Goal: Task Accomplishment & Management: Use online tool/utility

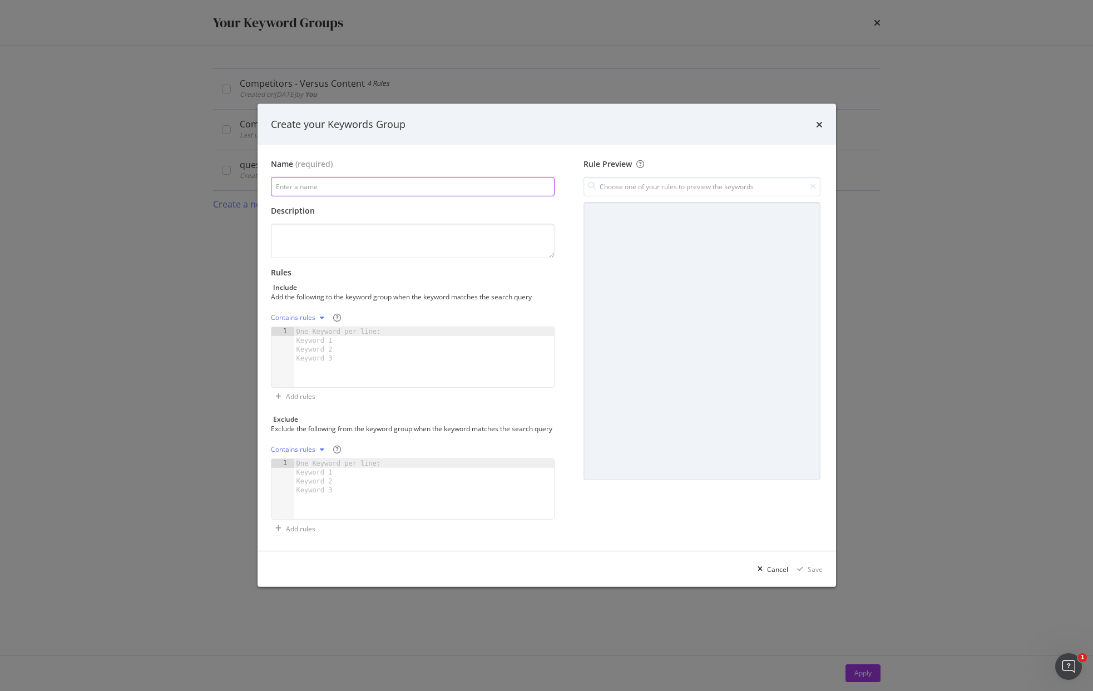
click at [355, 181] on input "modal" at bounding box center [413, 186] width 284 height 19
type input "CRM Persona"
click at [371, 361] on div "modal" at bounding box center [424, 366] width 260 height 78
paste textarea "customer analytics platform"
type textarea "customer analytics platform"
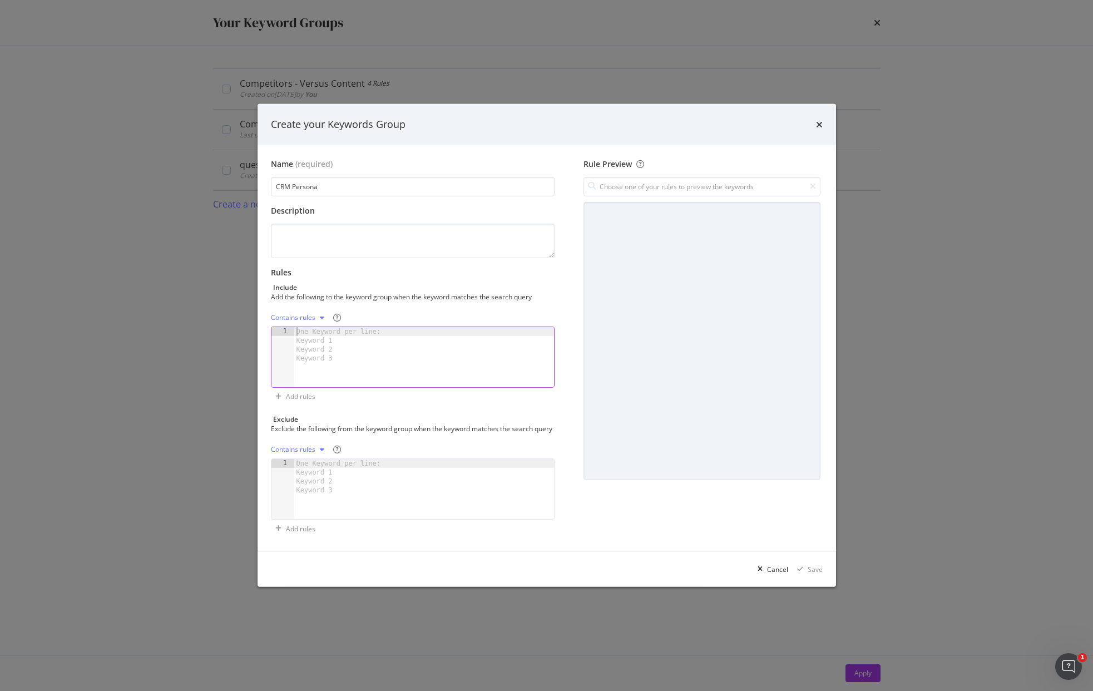
scroll to position [13624, 0]
click at [634, 184] on input "modal" at bounding box center [702, 186] width 236 height 19
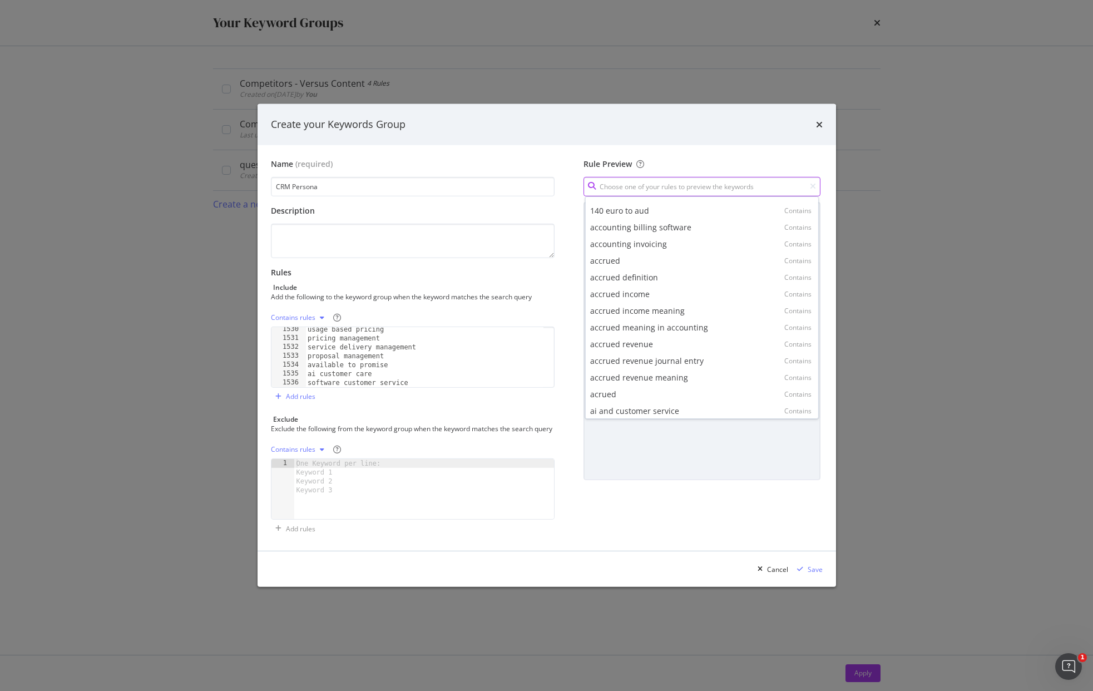
scroll to position [13633, 0]
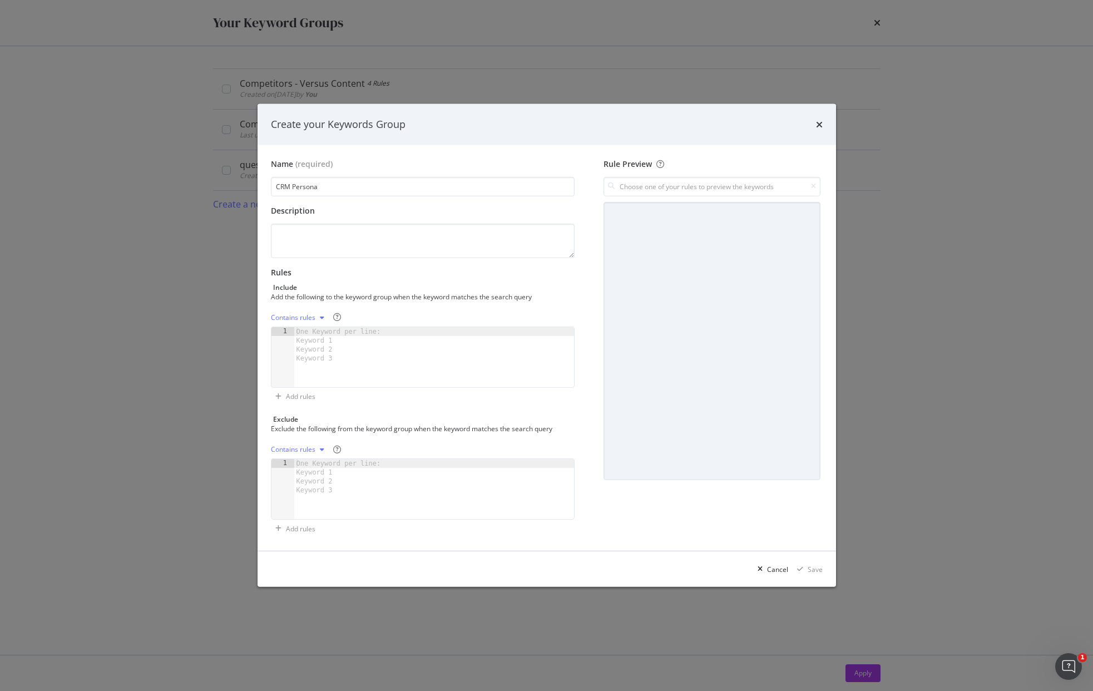
click at [472, 351] on div "modal" at bounding box center [434, 366] width 280 height 78
paste textarea "customer experience mapping"
type textarea "customer experience mapping"
click at [811, 571] on div "Save" at bounding box center [815, 569] width 15 height 9
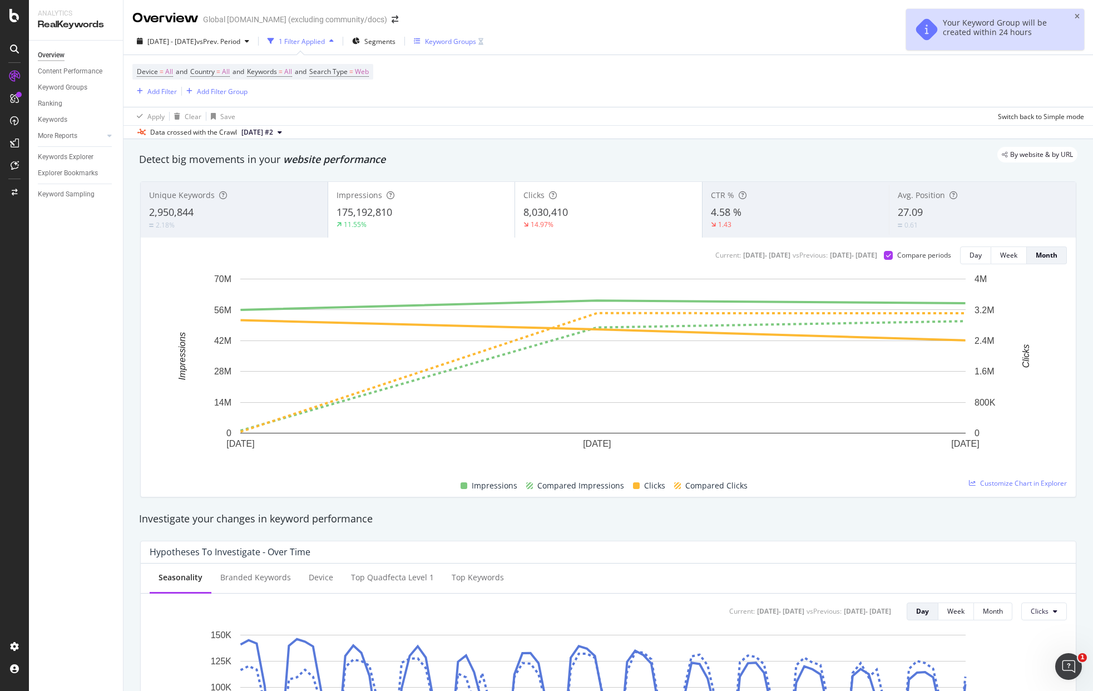
click at [476, 41] on div "Keyword Groups" at bounding box center [450, 41] width 51 height 9
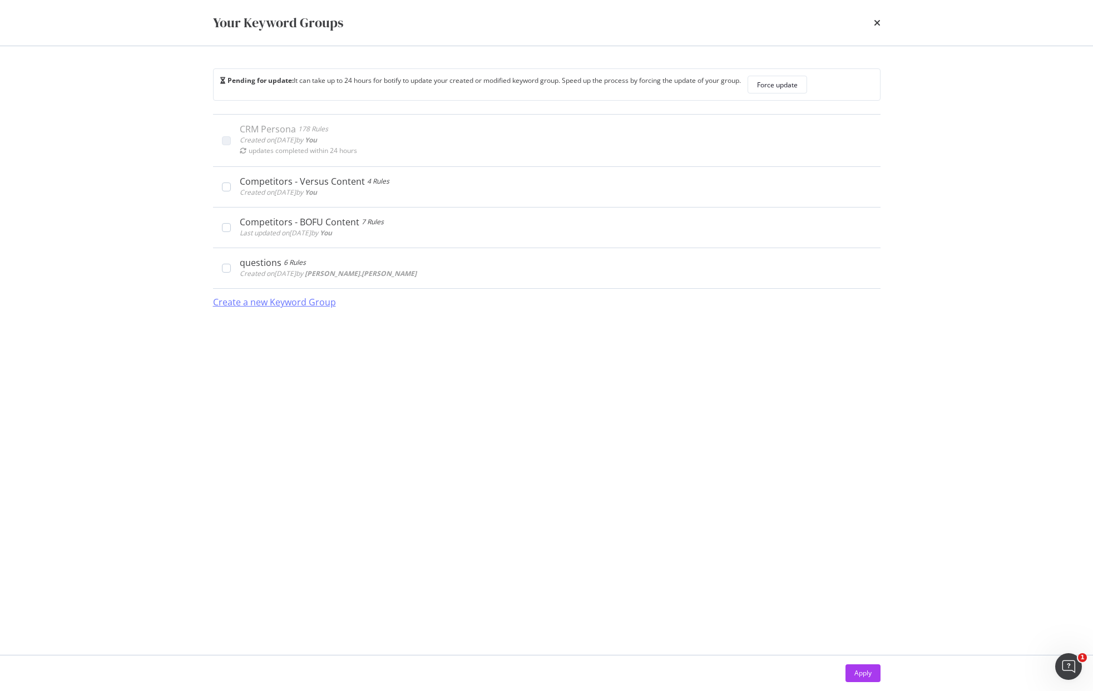
click at [273, 304] on div "Create a new Keyword Group" at bounding box center [274, 302] width 123 height 13
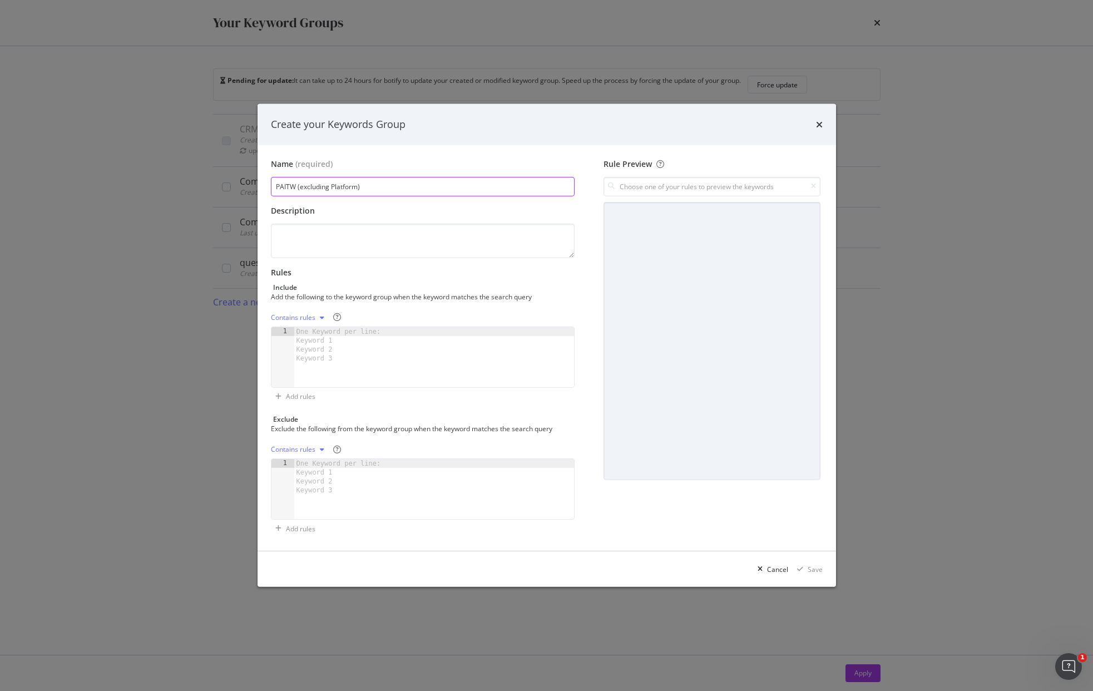
type input "PAITW (excluding Platform)"
click at [372, 333] on div "One Keyword per line: Keyword 1 Keyword 2 Keyword 3" at bounding box center [340, 345] width 93 height 36
paste textarea "ai cloud computing"
type textarea "ai cloud computing"
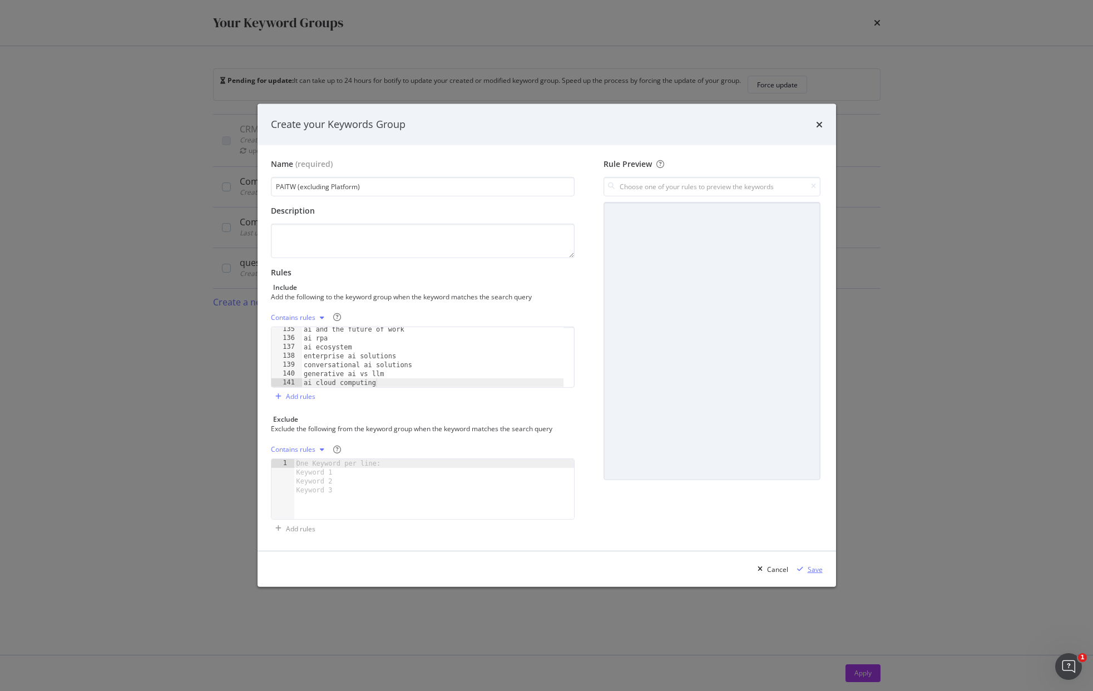
click at [819, 570] on div "Save" at bounding box center [815, 569] width 15 height 9
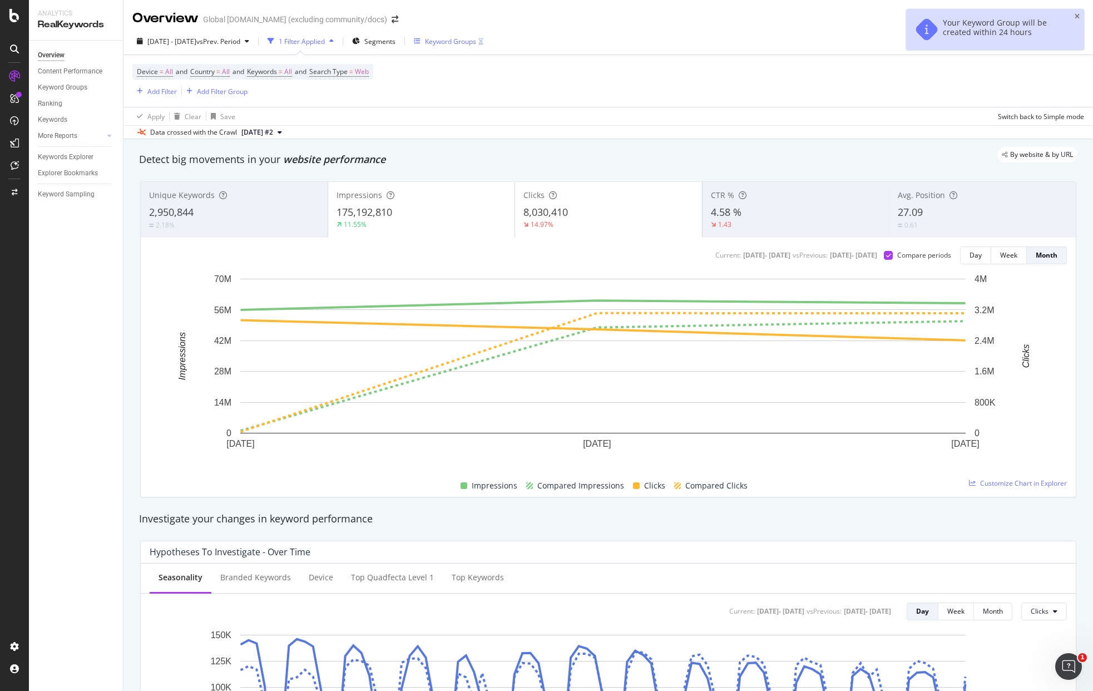
click at [476, 40] on div "Keyword Groups" at bounding box center [450, 41] width 51 height 9
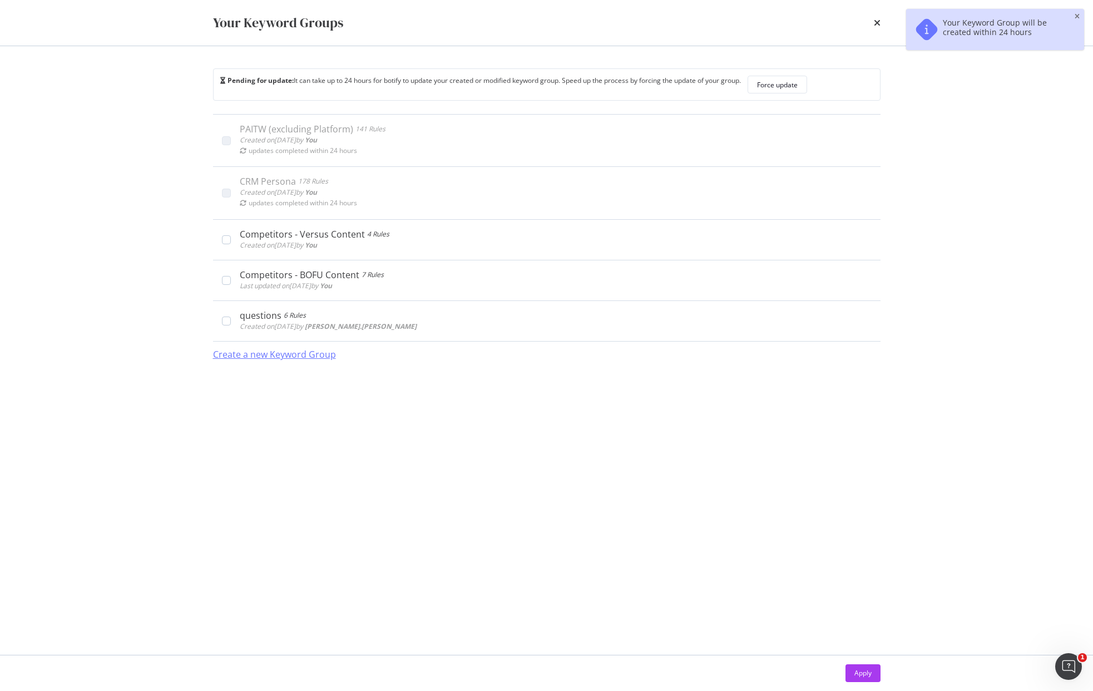
click at [266, 361] on div "Create a new Keyword Group" at bounding box center [274, 354] width 123 height 13
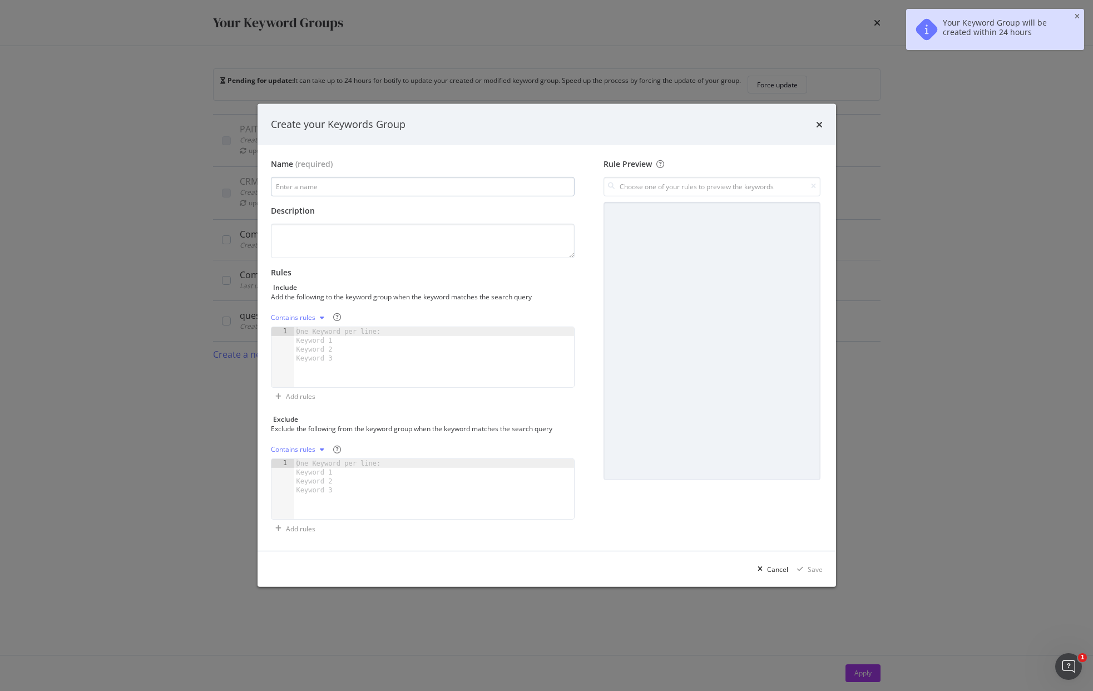
click at [348, 180] on input "modal" at bounding box center [423, 186] width 304 height 19
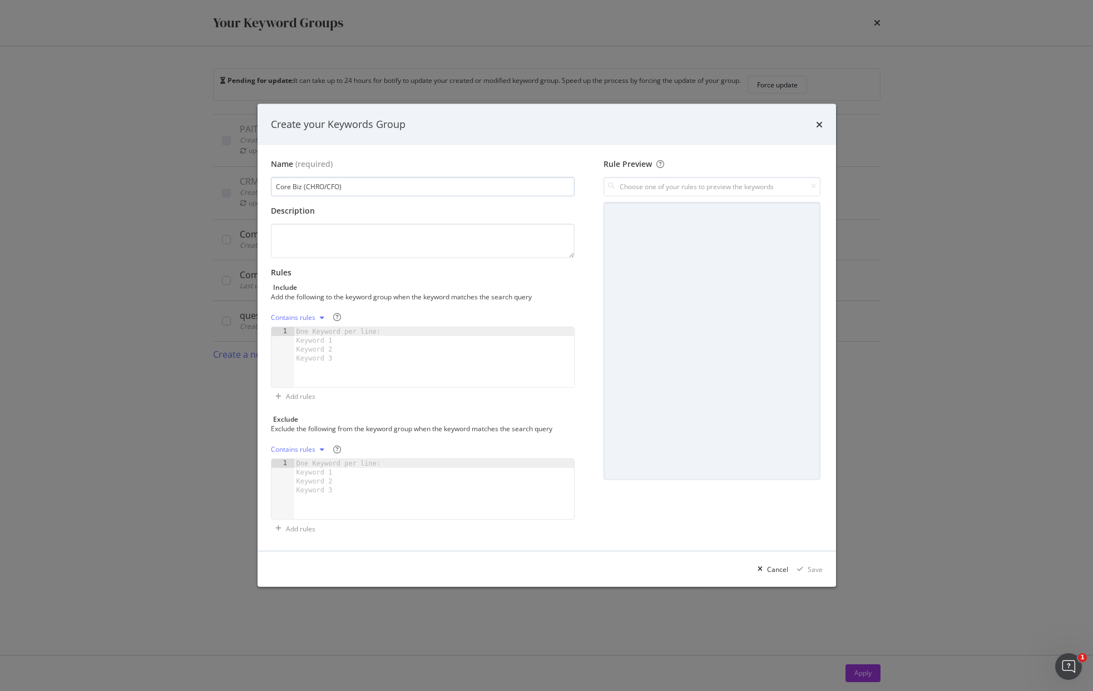
type input "Core Biz (CHRO/CFO)"
click at [393, 419] on div "Exclude" at bounding box center [423, 419] width 304 height 9
click at [367, 358] on div "One Keyword per line: Keyword 1 Keyword 2 Keyword 3" at bounding box center [340, 345] width 93 height 36
paste textarea "contract lifecycle management"
type textarea "contract lifecycle management"
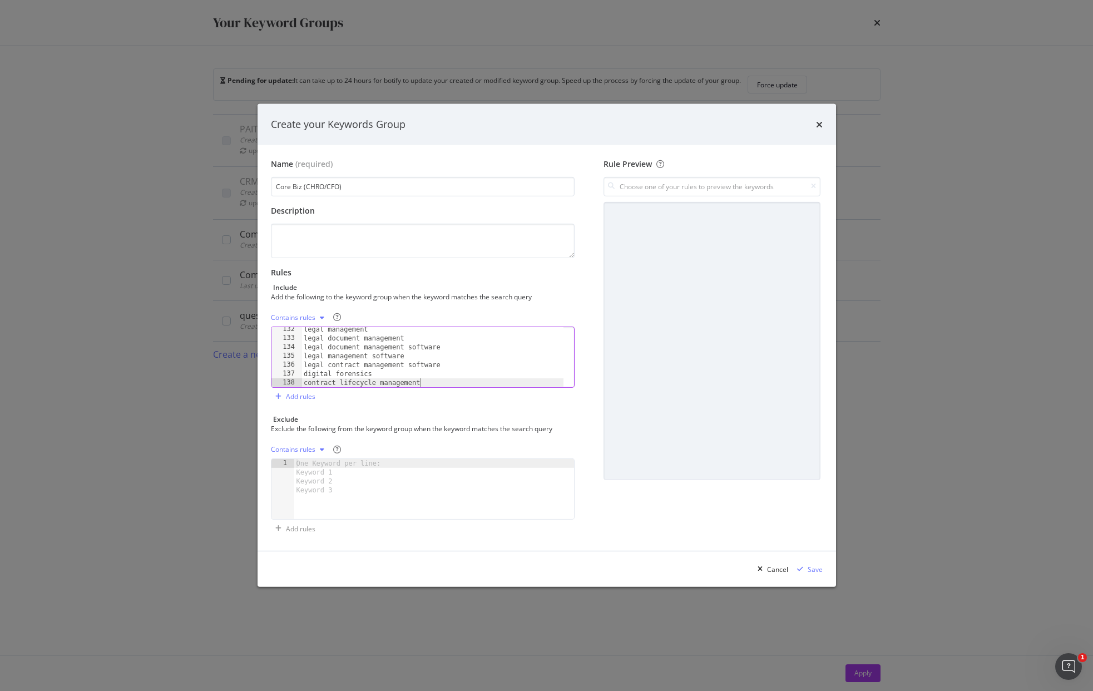
scroll to position [1169, 0]
click at [819, 570] on div "Save" at bounding box center [815, 569] width 15 height 9
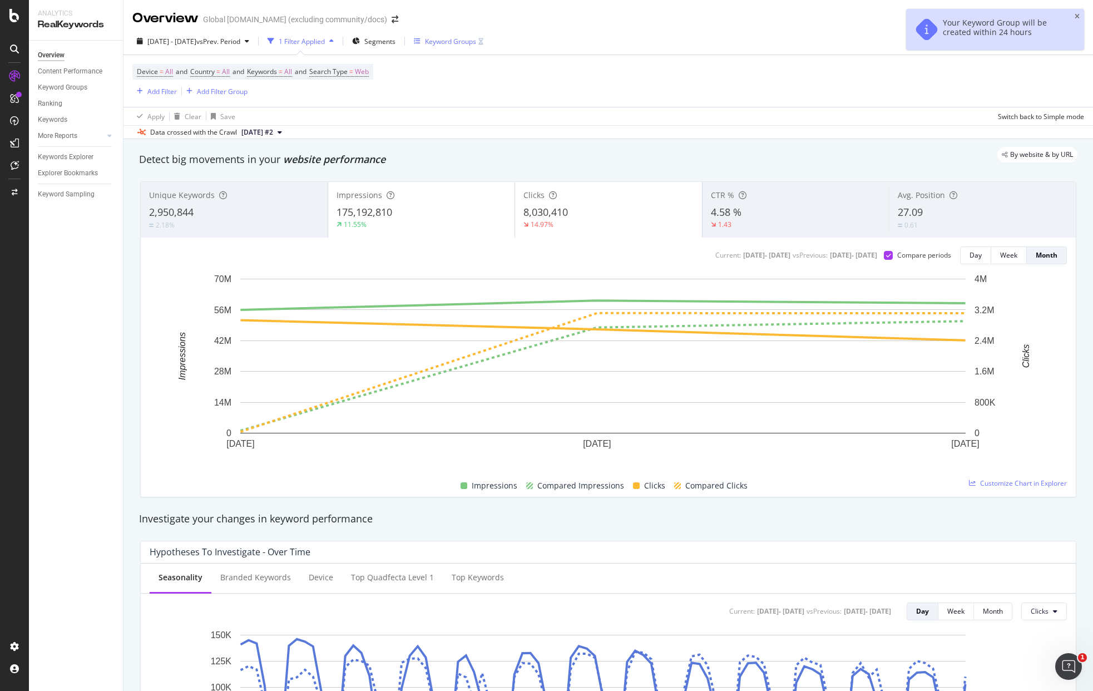
click at [476, 41] on div "Keyword Groups" at bounding box center [450, 41] width 51 height 9
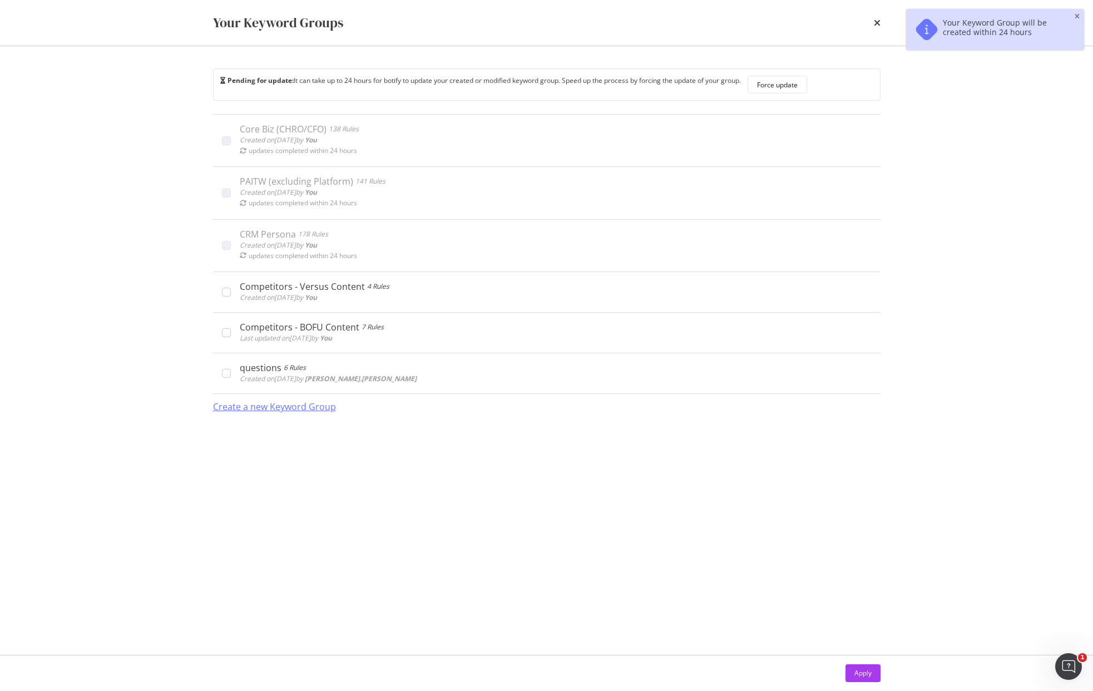
click at [305, 413] on div "Create a new Keyword Group" at bounding box center [274, 407] width 123 height 13
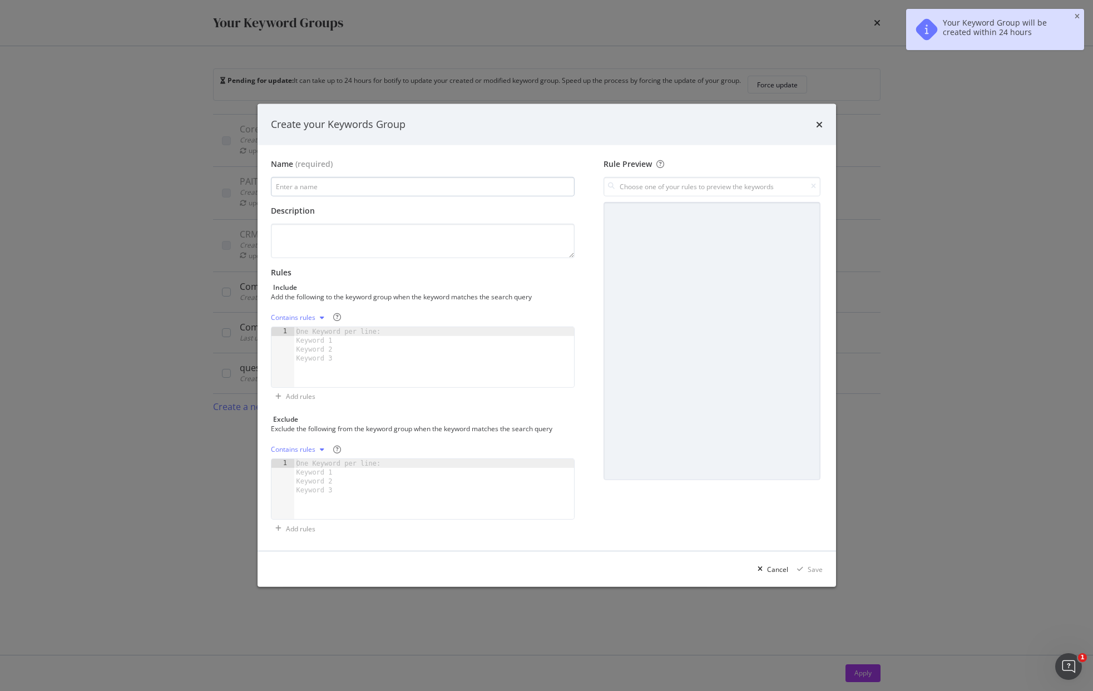
click at [430, 184] on input "modal" at bounding box center [423, 186] width 304 height 19
type input "CIO"
click at [396, 365] on div "modal" at bounding box center [434, 366] width 280 height 78
paste textarea "technology risk management"
type textarea "technology risk management"
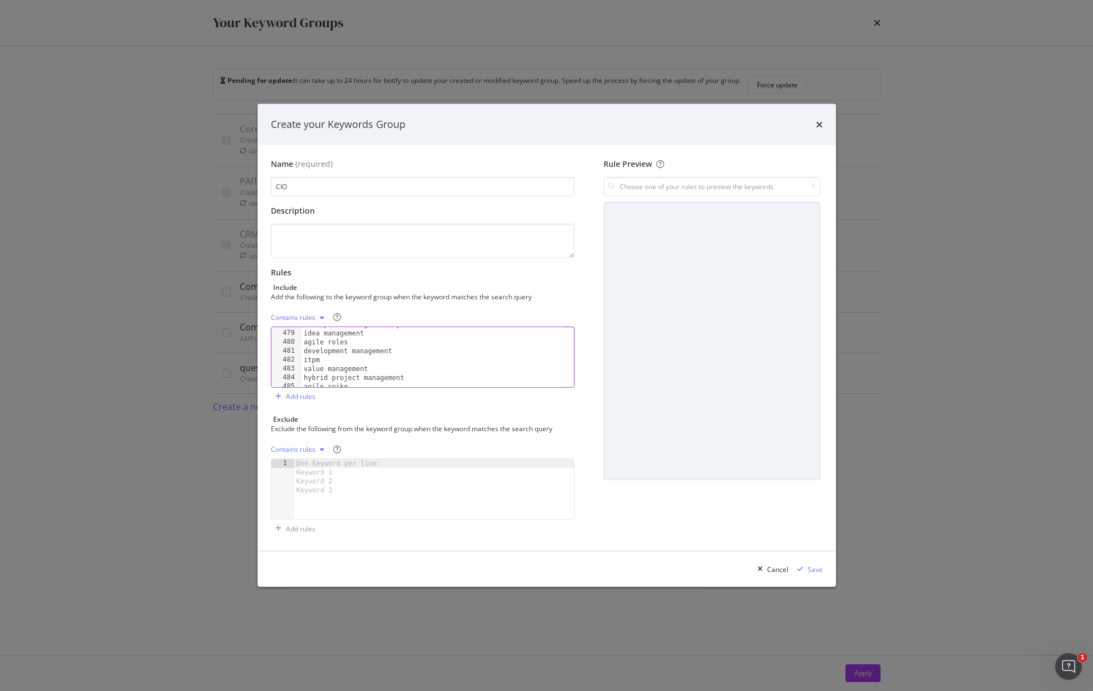
scroll to position [4122, 0]
click at [813, 571] on div "Save" at bounding box center [815, 569] width 15 height 9
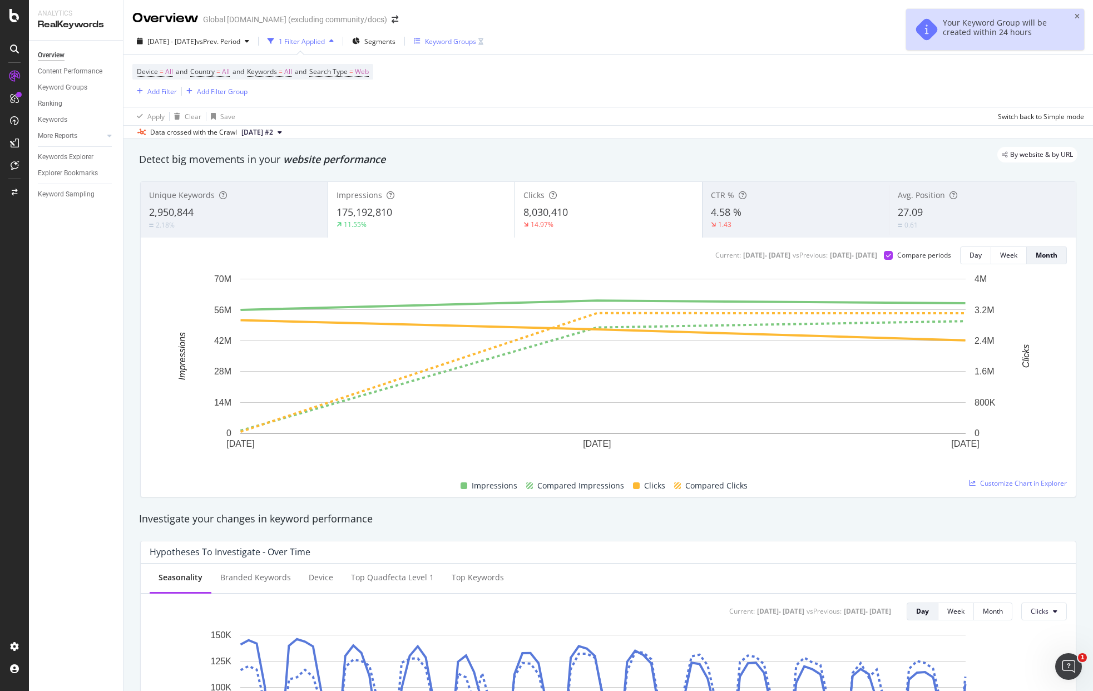
click at [484, 47] on div "Keyword Groups" at bounding box center [449, 41] width 70 height 17
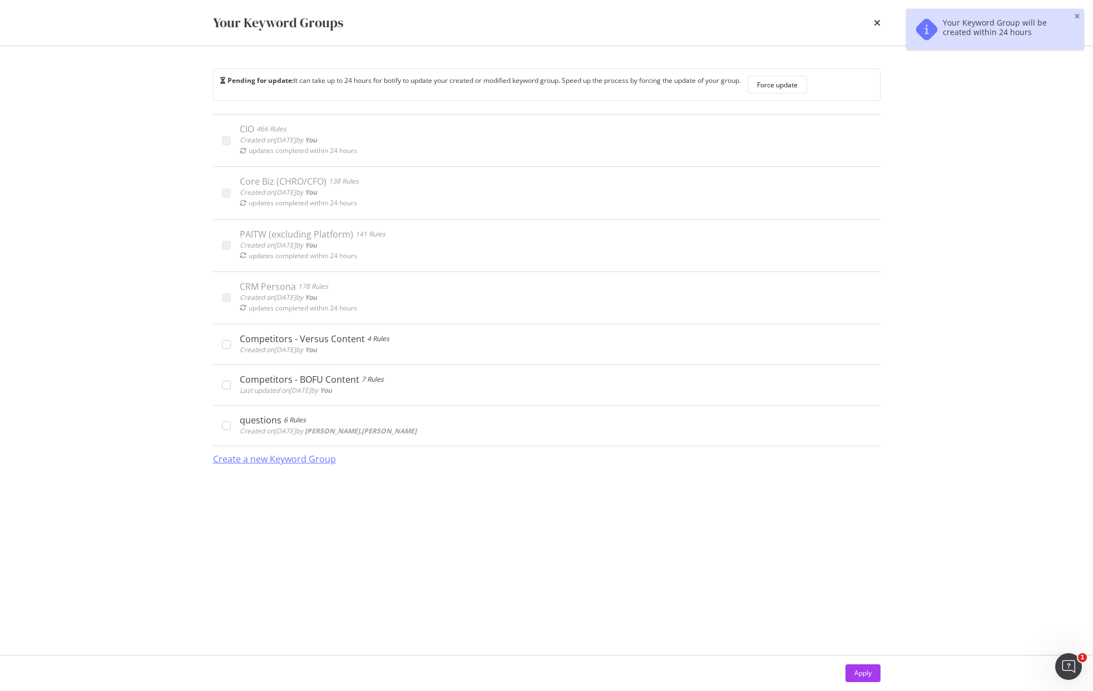
click at [270, 459] on div "Create a new Keyword Group" at bounding box center [274, 459] width 123 height 13
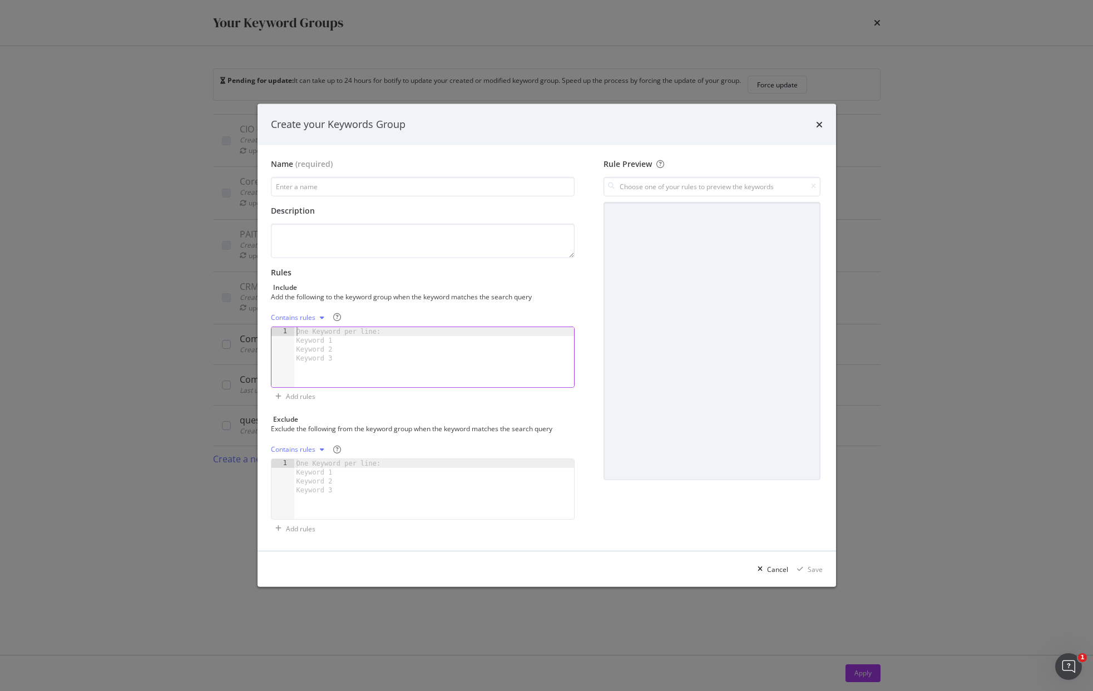
click at [333, 358] on div "One Keyword per line: Keyword 1 Keyword 2 Keyword 3" at bounding box center [340, 345] width 93 height 36
paste textarea "telecom solutions"
type textarea "telecom solutions"
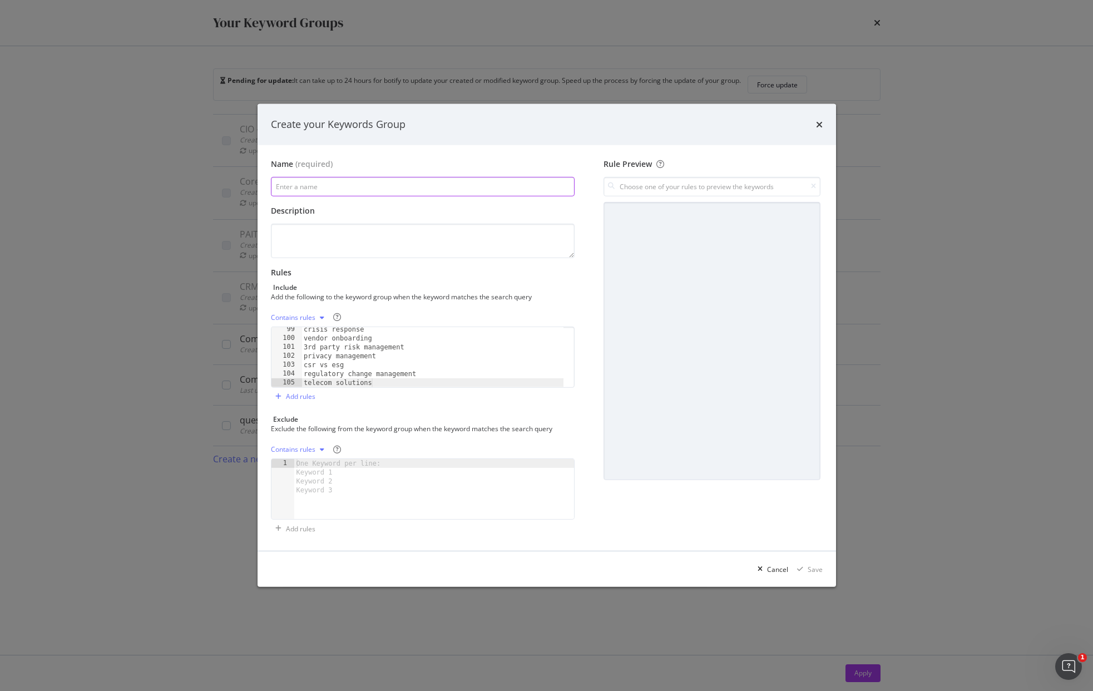
click at [354, 191] on input "modal" at bounding box center [423, 186] width 304 height 19
type input "CISO"
click at [821, 574] on div "Save" at bounding box center [815, 569] width 15 height 9
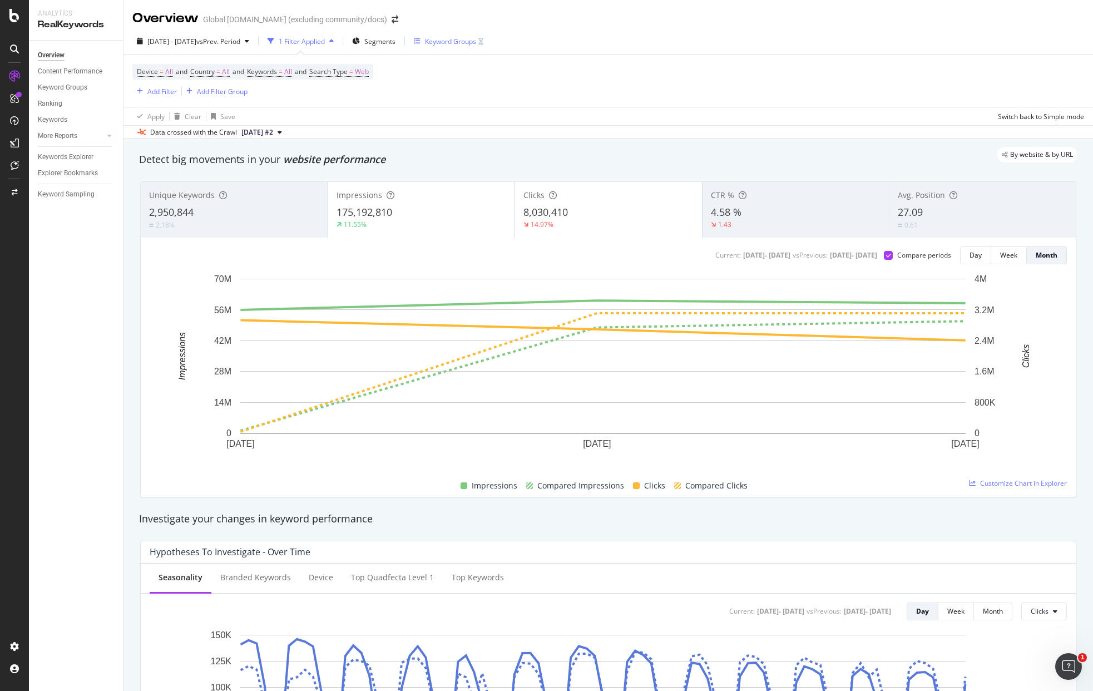
click at [476, 39] on div "Keyword Groups" at bounding box center [450, 41] width 51 height 9
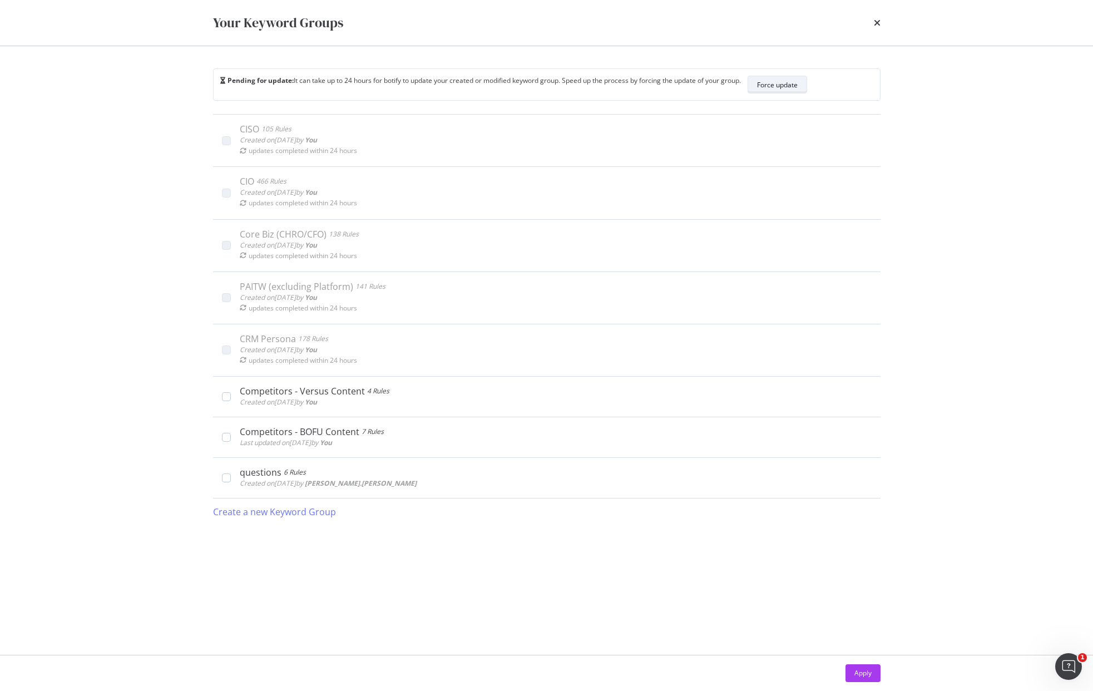
click at [798, 88] on div "Force update" at bounding box center [777, 84] width 41 height 9
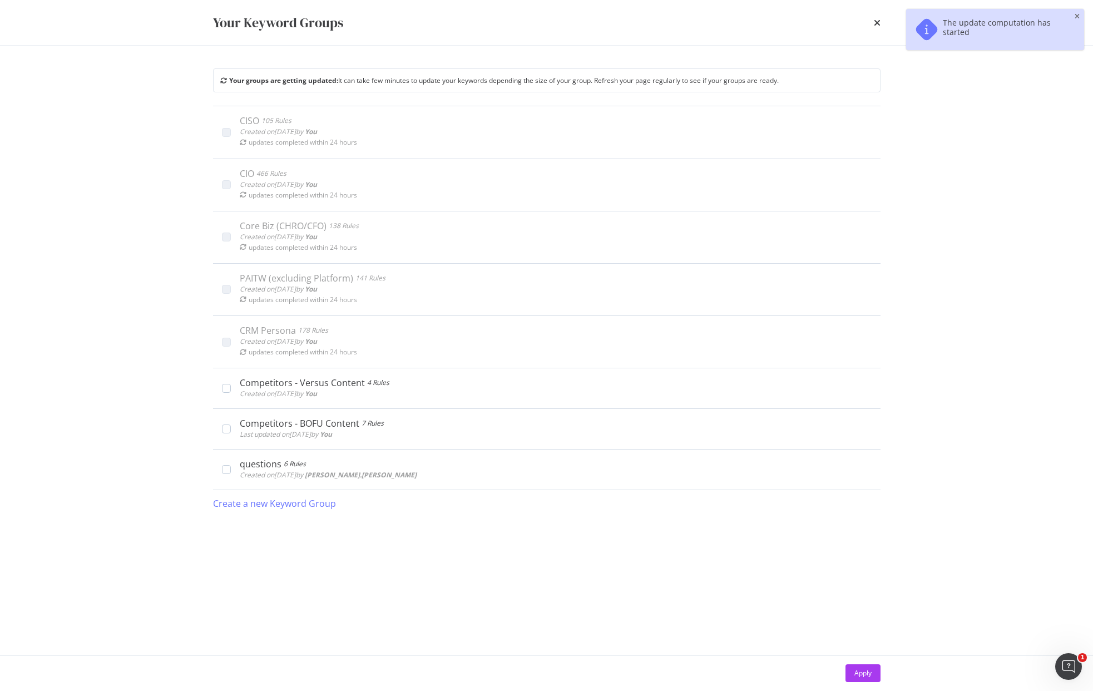
click at [1072, 15] on div "The update computation has started" at bounding box center [995, 29] width 178 height 41
click at [1077, 14] on div "Your Keyword Groups Your groups are getting updated: It can take few minutes to…" at bounding box center [546, 345] width 1093 height 691
click at [879, 21] on icon "times" at bounding box center [877, 22] width 7 height 9
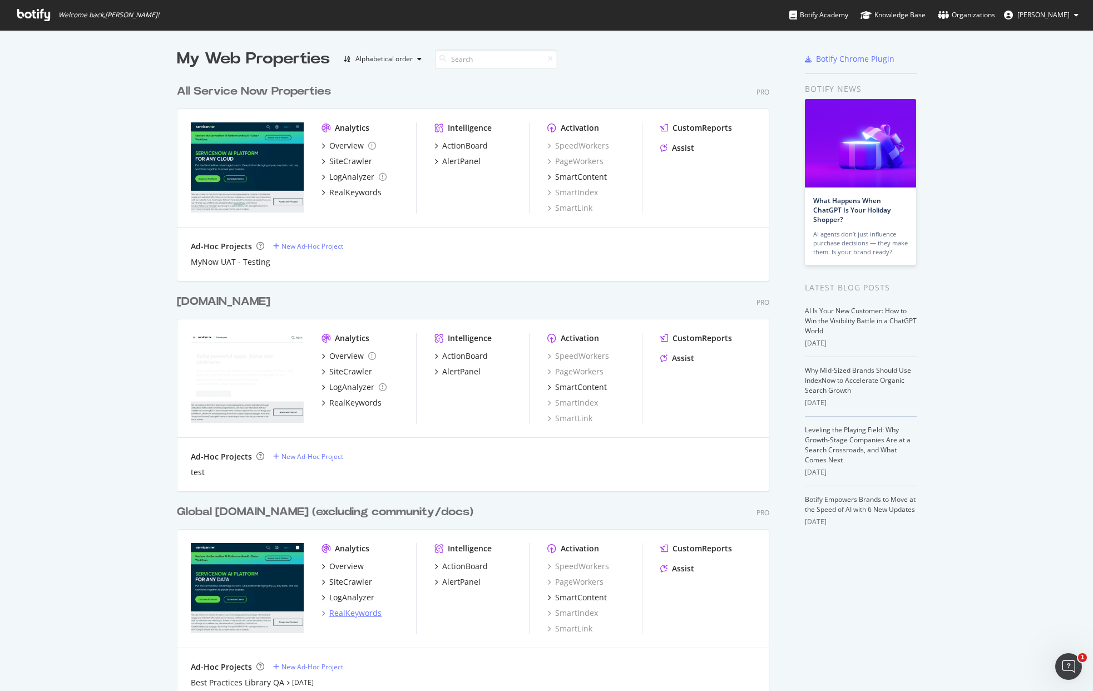
click at [367, 613] on div "RealKeywords" at bounding box center [355, 613] width 52 height 11
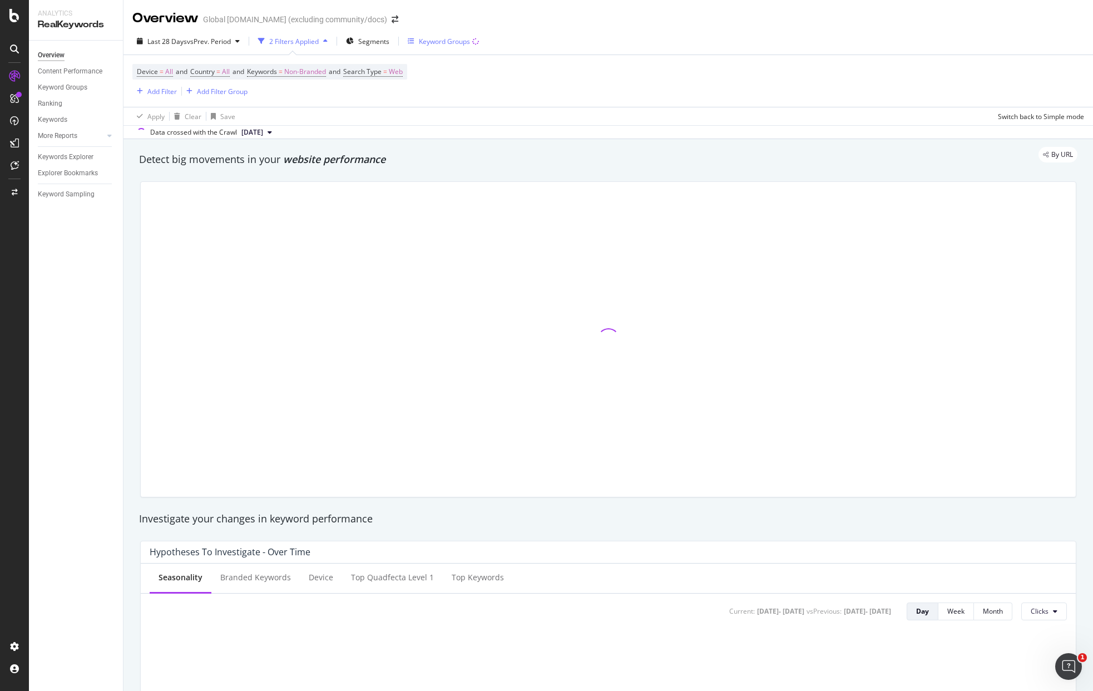
click at [460, 42] on div "Keyword Groups" at bounding box center [444, 41] width 51 height 9
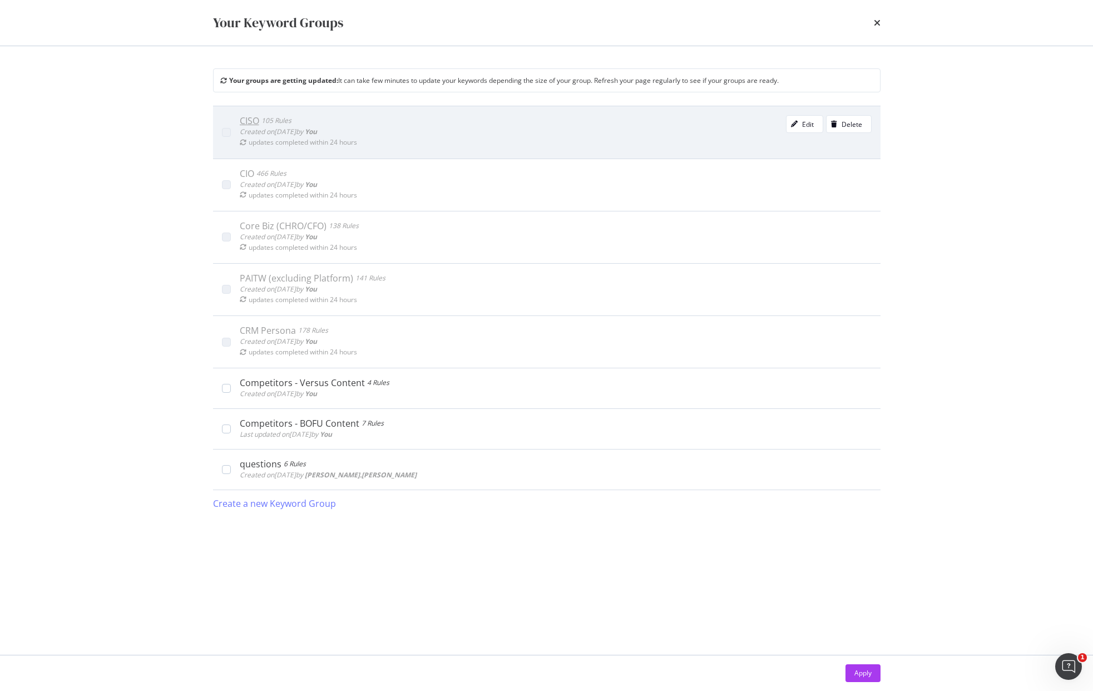
click at [300, 117] on div "CISO 105 Rules" at bounding box center [298, 120] width 117 height 11
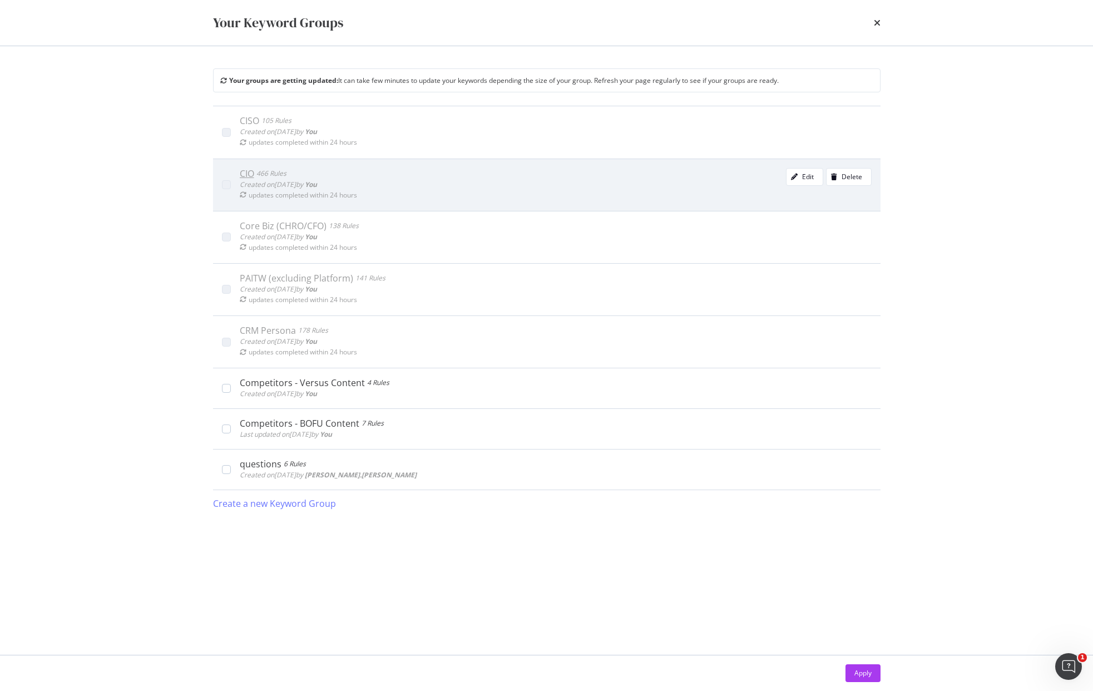
click at [317, 183] on b "You" at bounding box center [311, 184] width 12 height 9
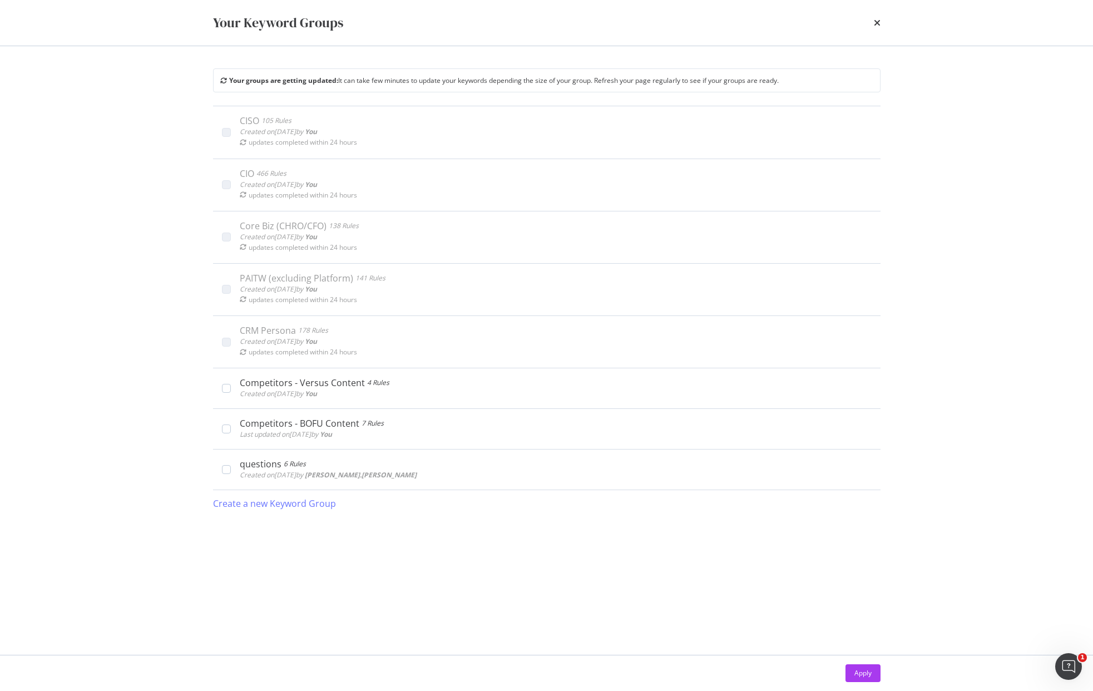
click at [390, 85] on div "Your groups are getting updated: It can take few minutes to update your keyword…" at bounding box center [499, 80] width 559 height 9
click at [877, 22] on icon "times" at bounding box center [877, 22] width 7 height 9
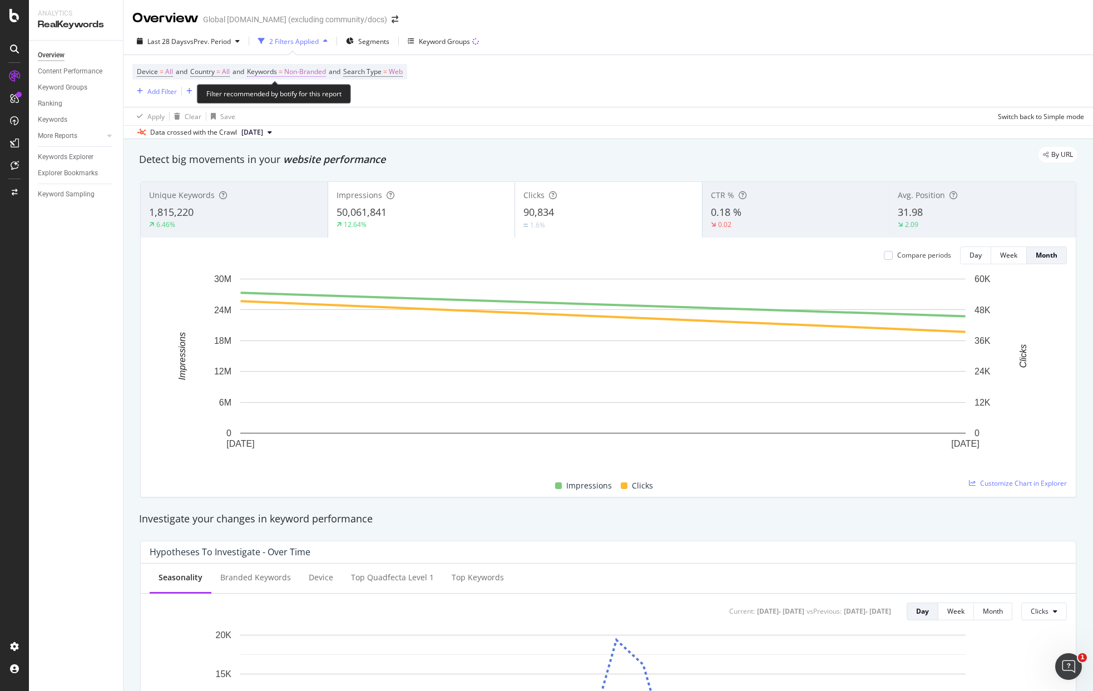
click at [317, 67] on span "Non-Branded" at bounding box center [305, 72] width 42 height 16
click at [305, 95] on span "Non-Branded" at bounding box center [286, 97] width 46 height 9
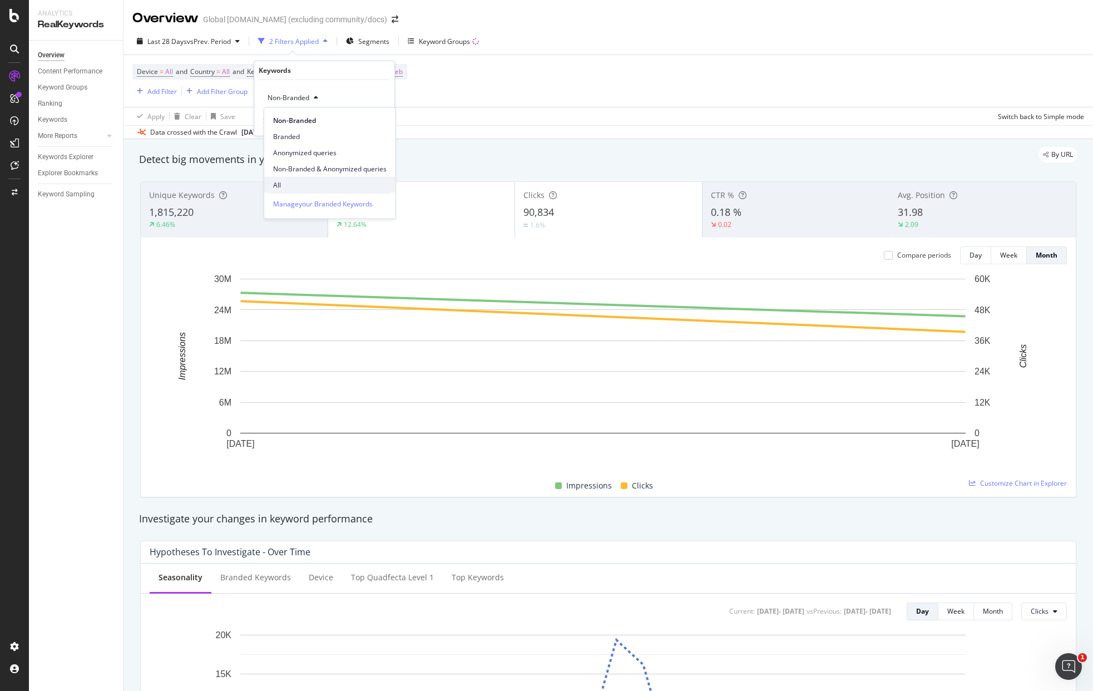
click at [313, 189] on span "All" at bounding box center [330, 185] width 114 height 10
click at [369, 122] on div "Apply" at bounding box center [376, 120] width 17 height 9
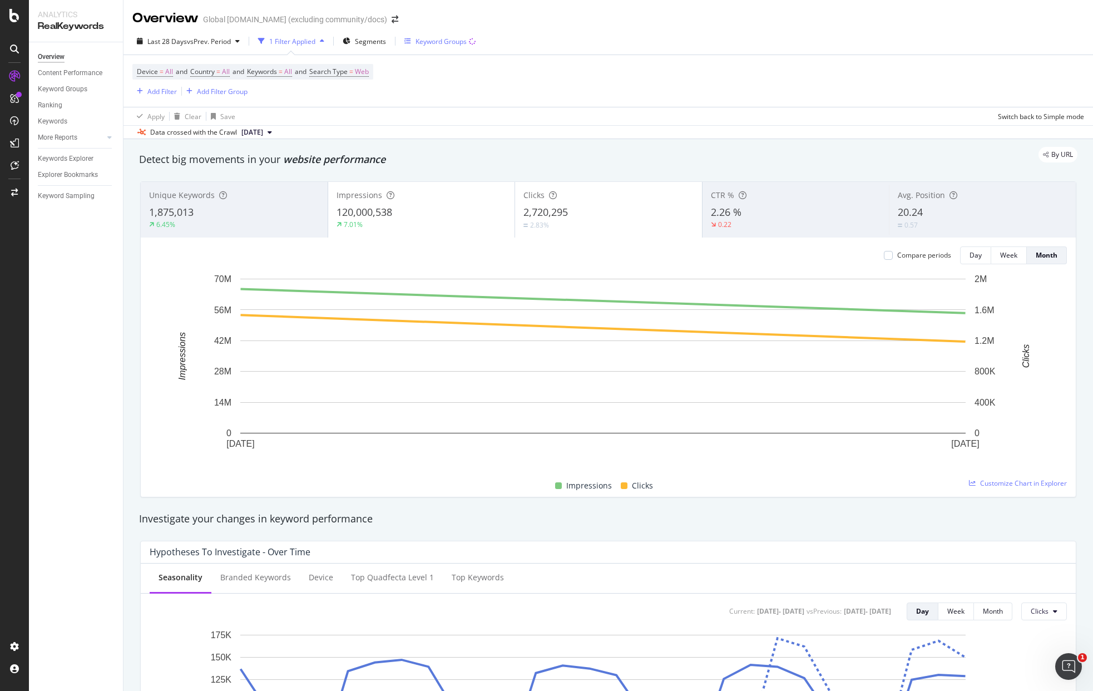
click at [436, 41] on div "Keyword Groups" at bounding box center [441, 41] width 51 height 9
